Goal: Information Seeking & Learning: Learn about a topic

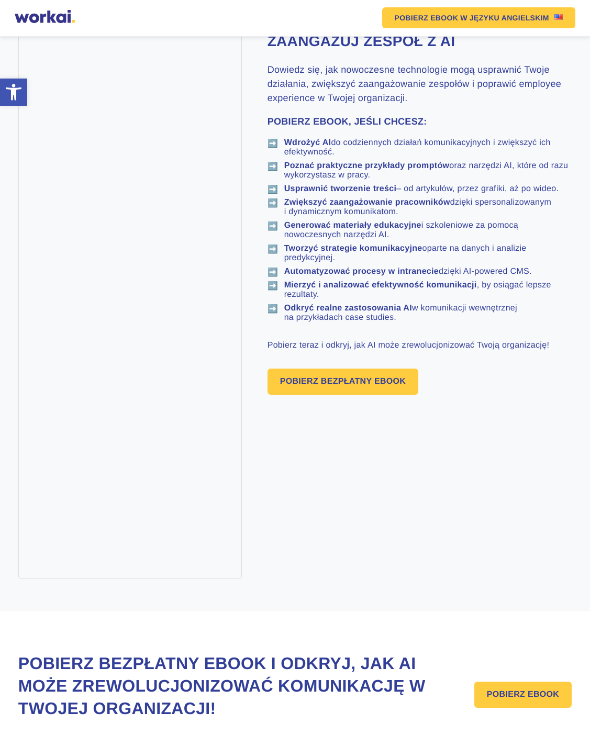
scroll to position [706, 0]
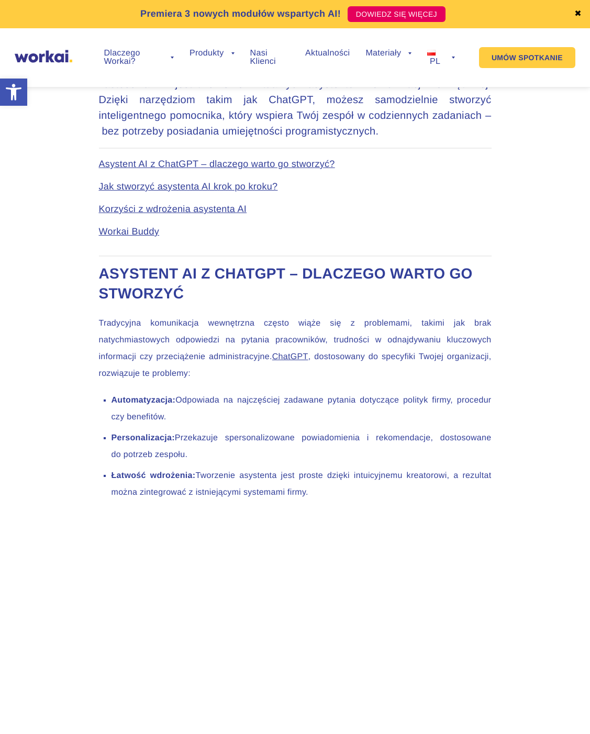
scroll to position [540, 0]
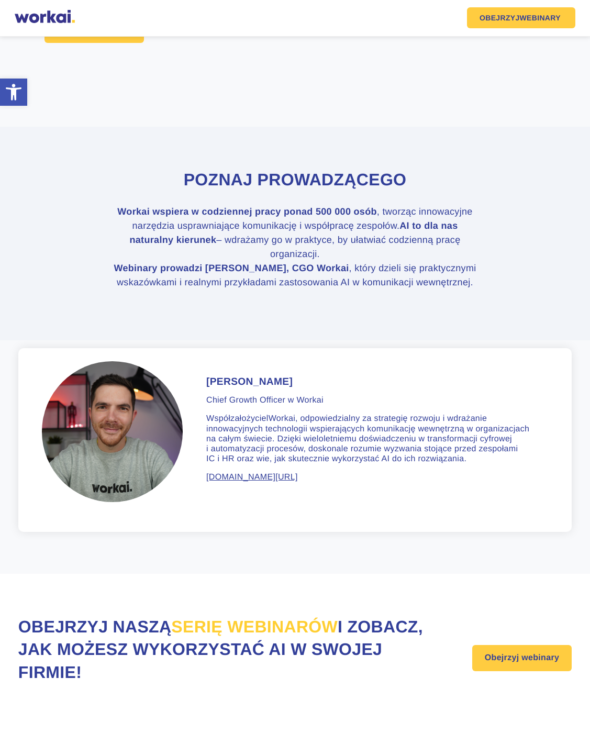
scroll to position [1522, 0]
click at [502, 658] on link "Obejrzyj webinary" at bounding box center [521, 658] width 99 height 26
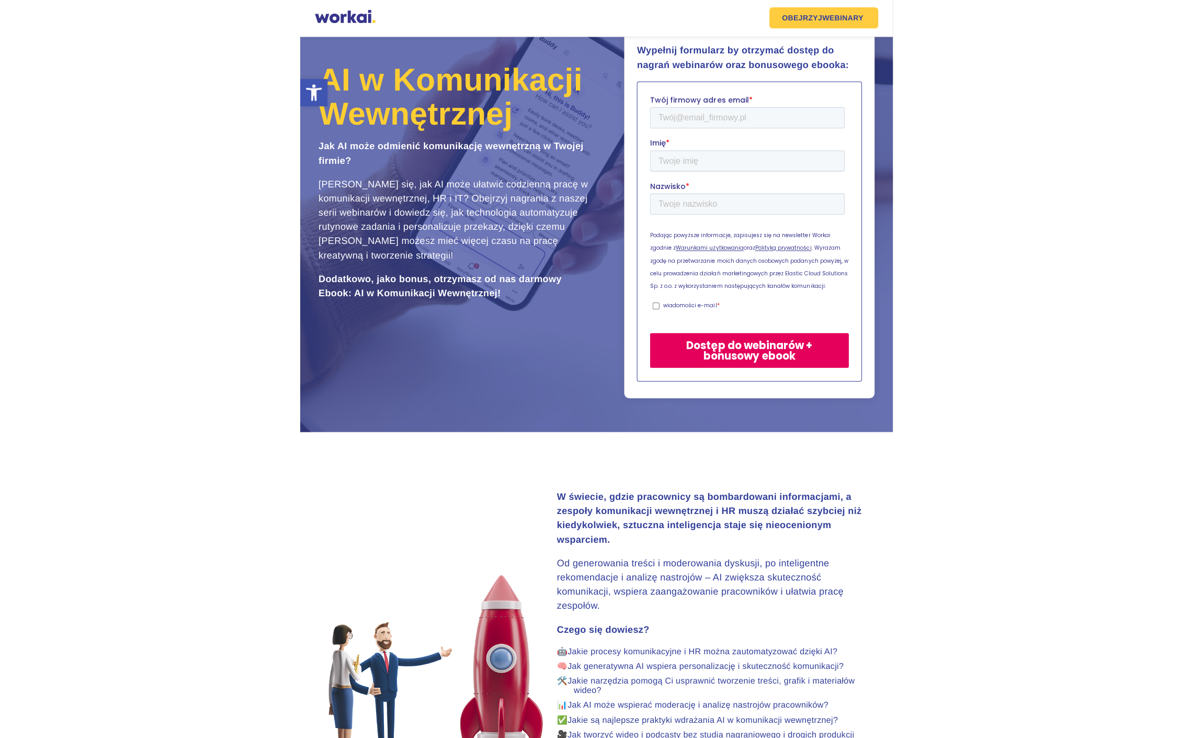
scroll to position [70, 0]
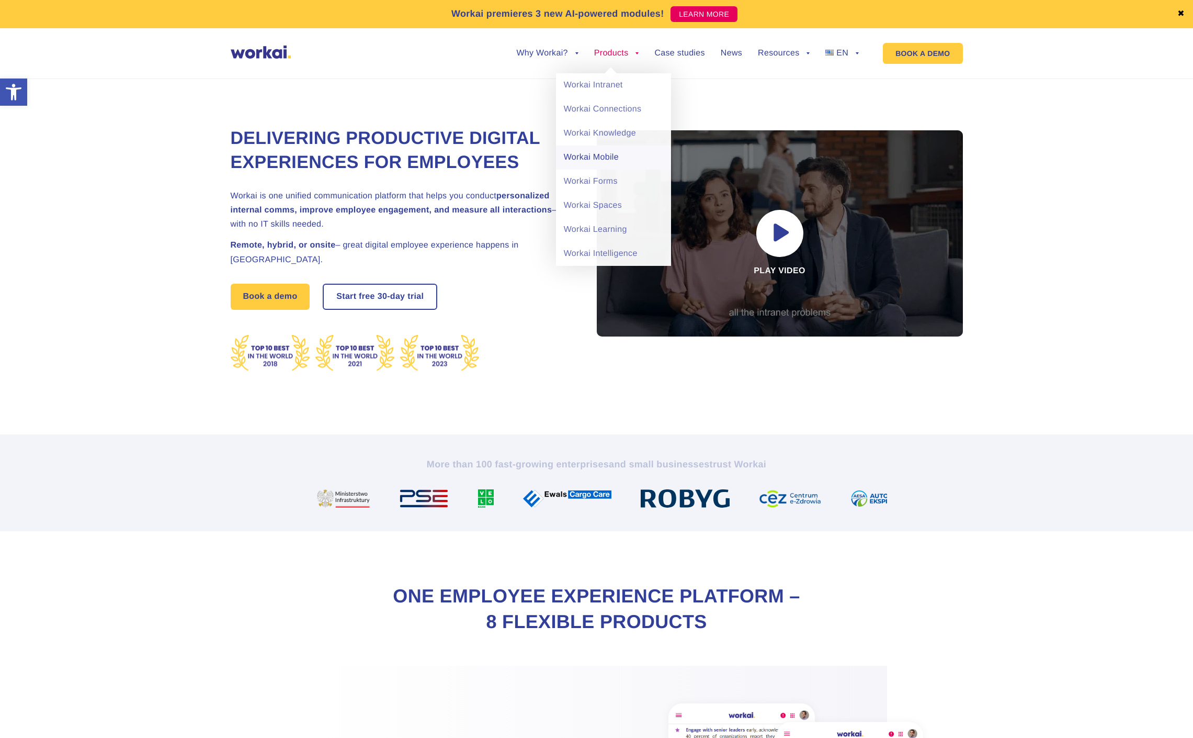
click at [607, 159] on link "Workai Mobile" at bounding box center [613, 157] width 115 height 24
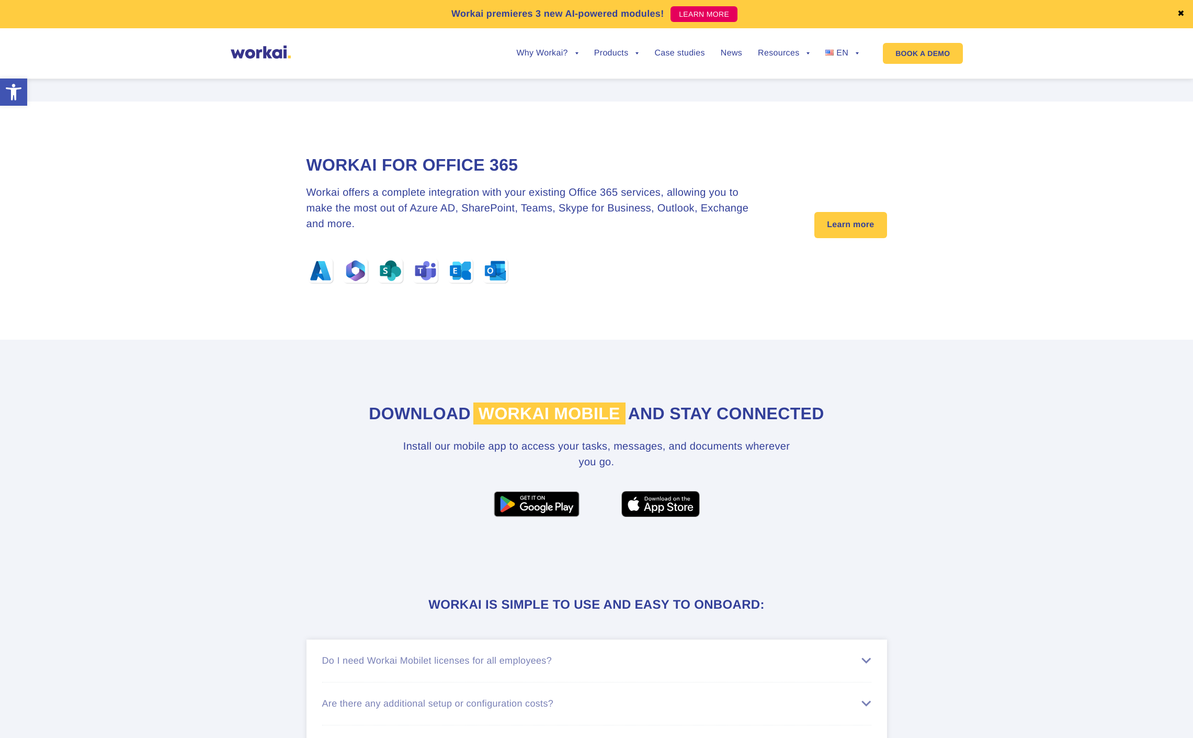
scroll to position [3502, 0]
click at [527, 491] on img at bounding box center [536, 504] width 86 height 26
click at [657, 500] on img at bounding box center [661, 504] width 78 height 26
